Goal: Information Seeking & Learning: Learn about a topic

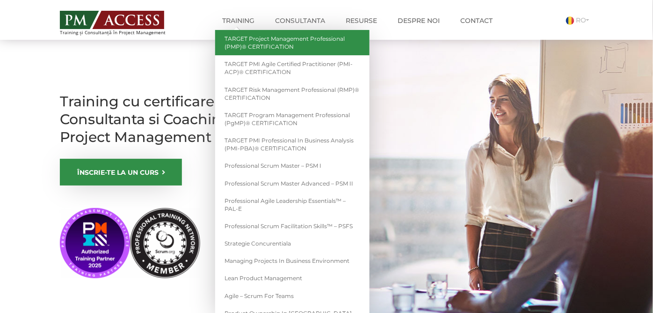
drag, startPoint x: 0, startPoint y: 0, endPoint x: 249, endPoint y: 42, distance: 252.5
click at [249, 42] on link "TARGET Project Management Professional (PMP)® CERTIFICATION" at bounding box center [292, 42] width 154 height 25
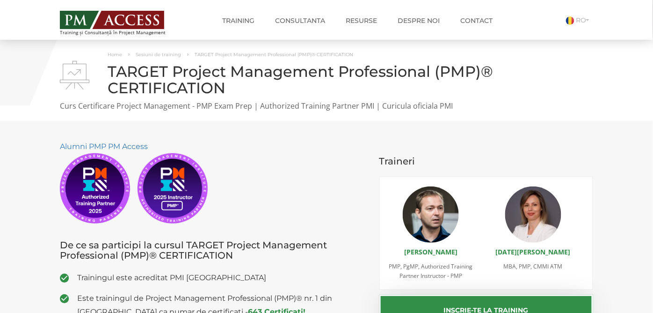
scroll to position [273, 0]
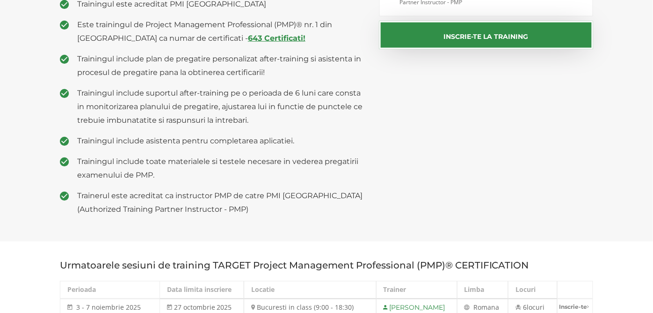
click at [249, 42] on strong "643 Certificati!" at bounding box center [277, 38] width 58 height 9
